Goal: Information Seeking & Learning: Learn about a topic

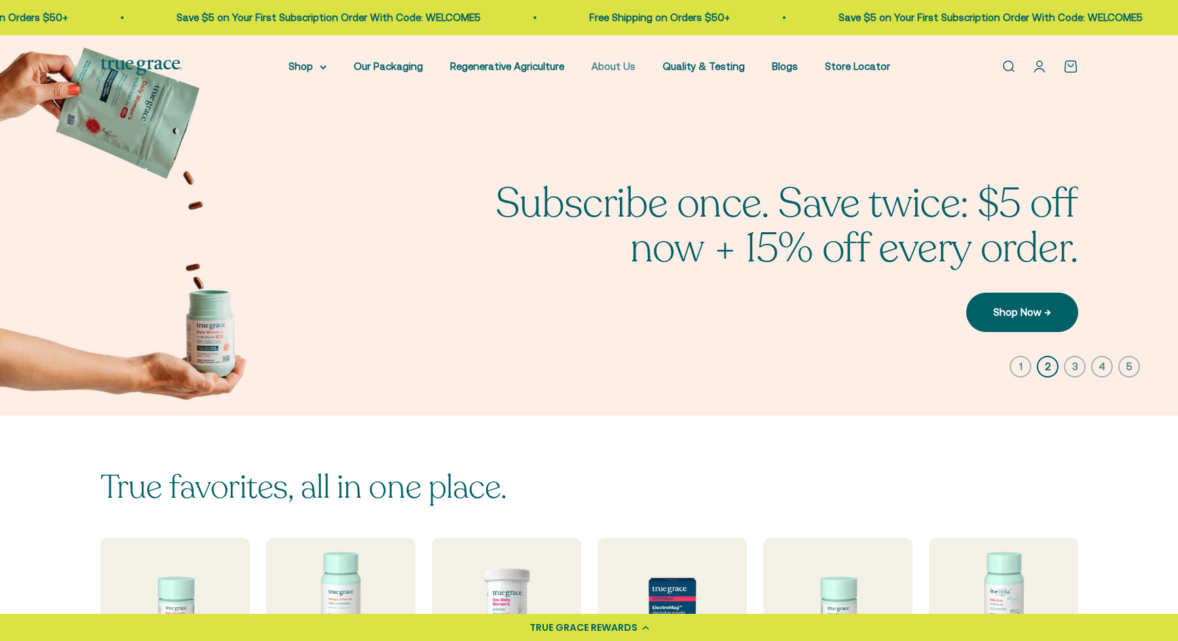
click at [610, 67] on link "About Us" at bounding box center [613, 66] width 44 height 12
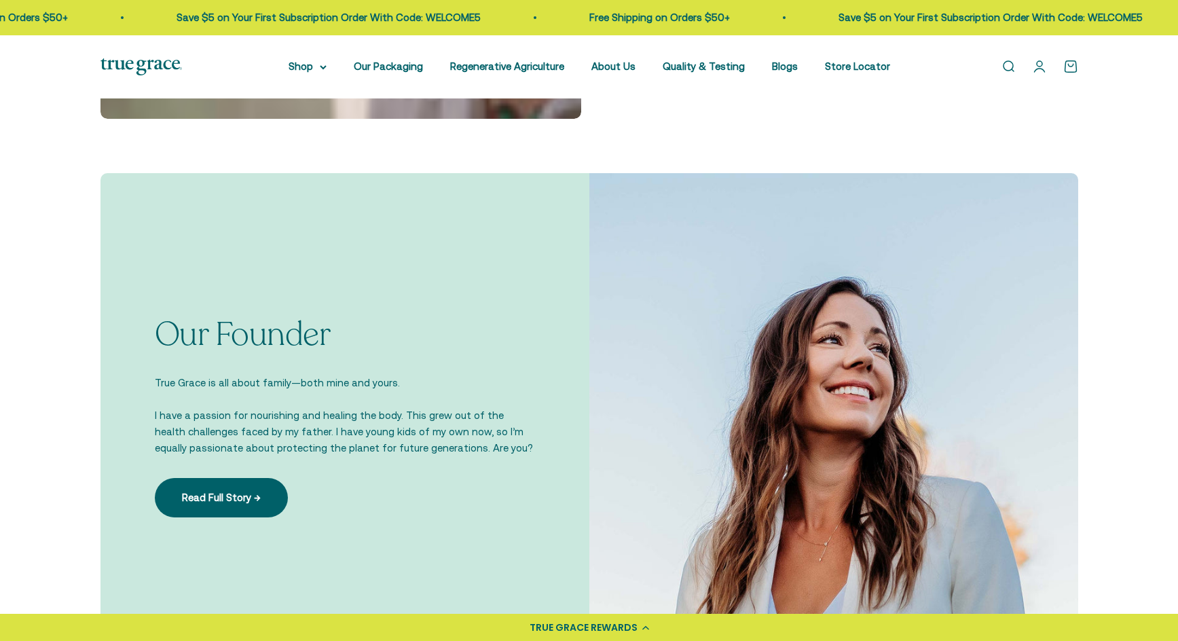
scroll to position [815, 0]
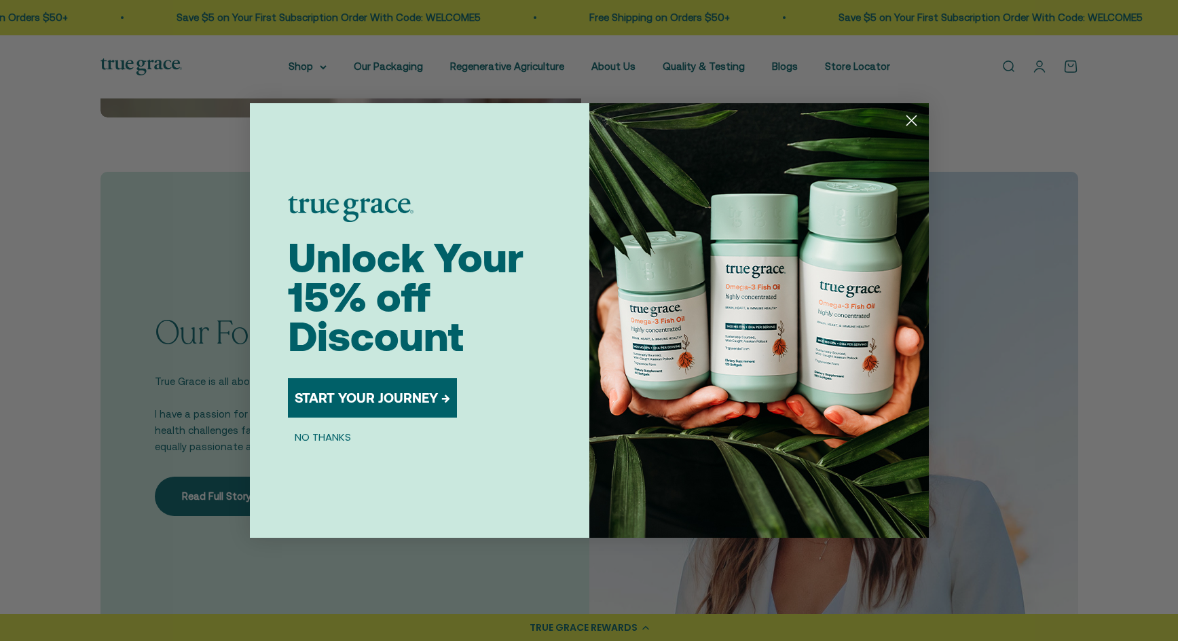
click at [913, 119] on icon "Close dialog" at bounding box center [911, 121] width 10 height 10
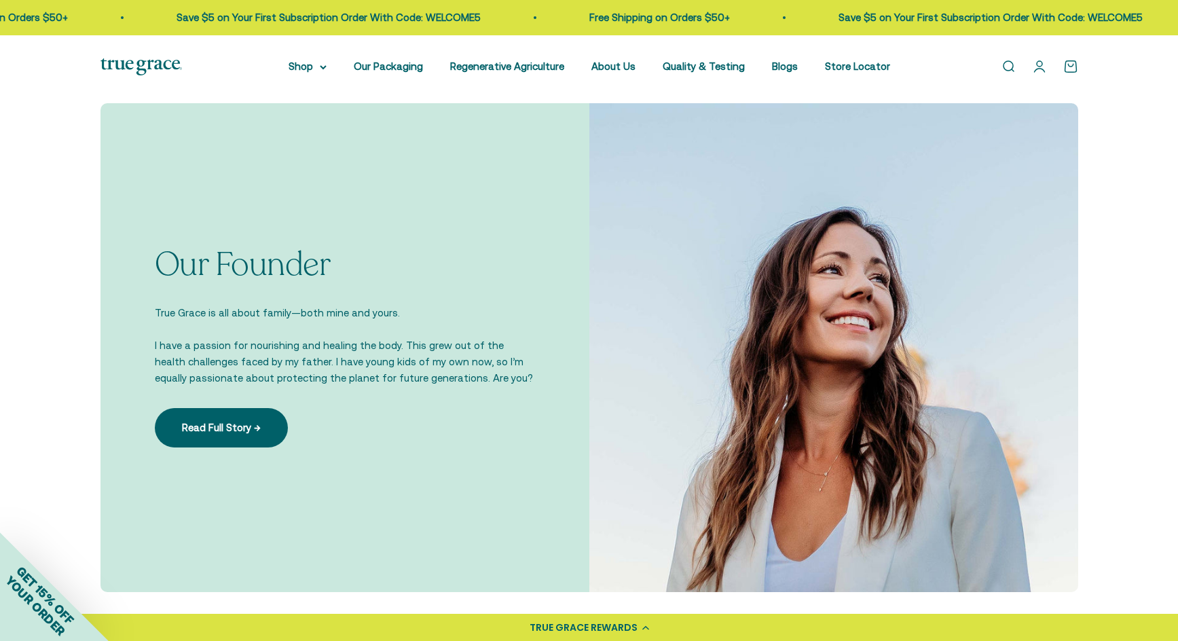
scroll to position [883, 0]
click at [255, 429] on link "Read Full Story →" at bounding box center [221, 428] width 133 height 39
